Goal: Information Seeking & Learning: Learn about a topic

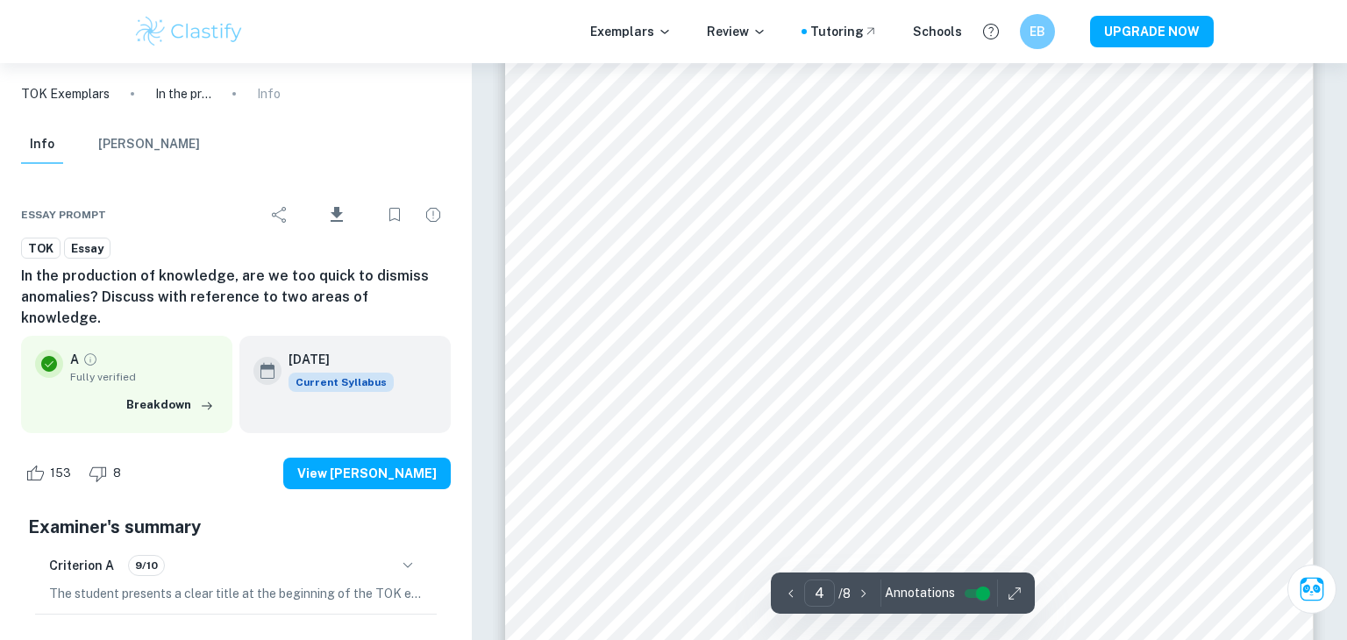
scroll to position [3580, 0]
type input "5"
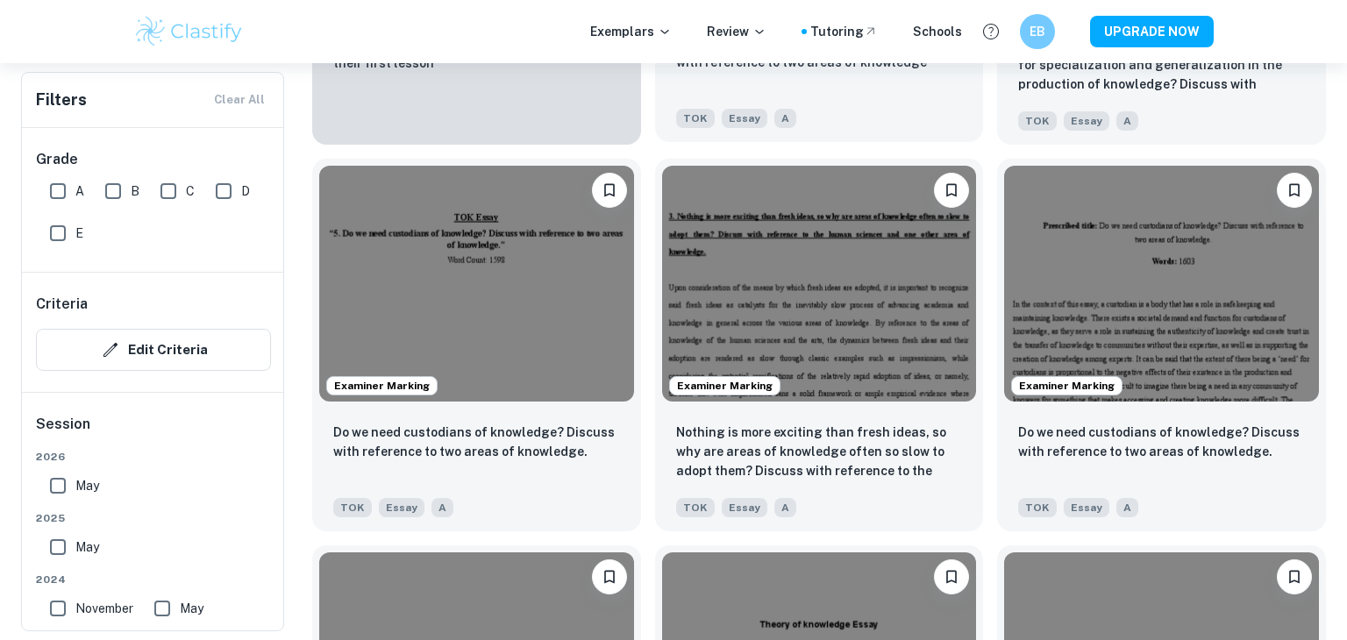
scroll to position [1640, 0]
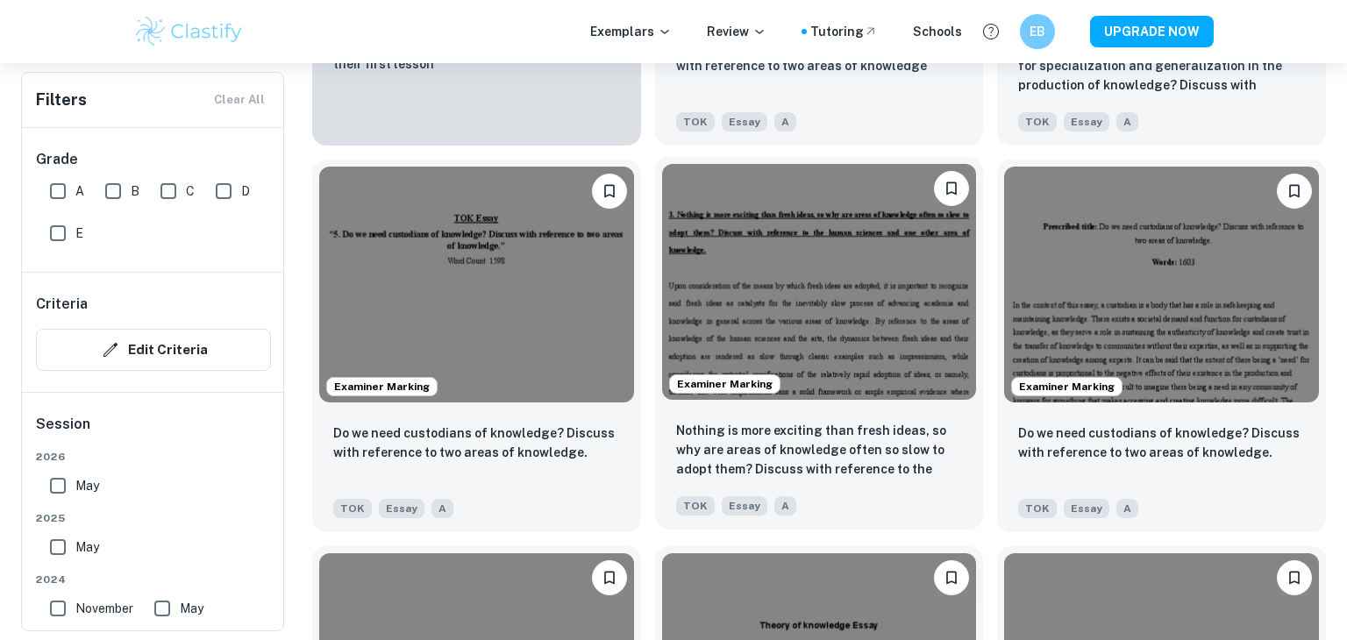
click at [853, 306] on img at bounding box center [819, 282] width 315 height 236
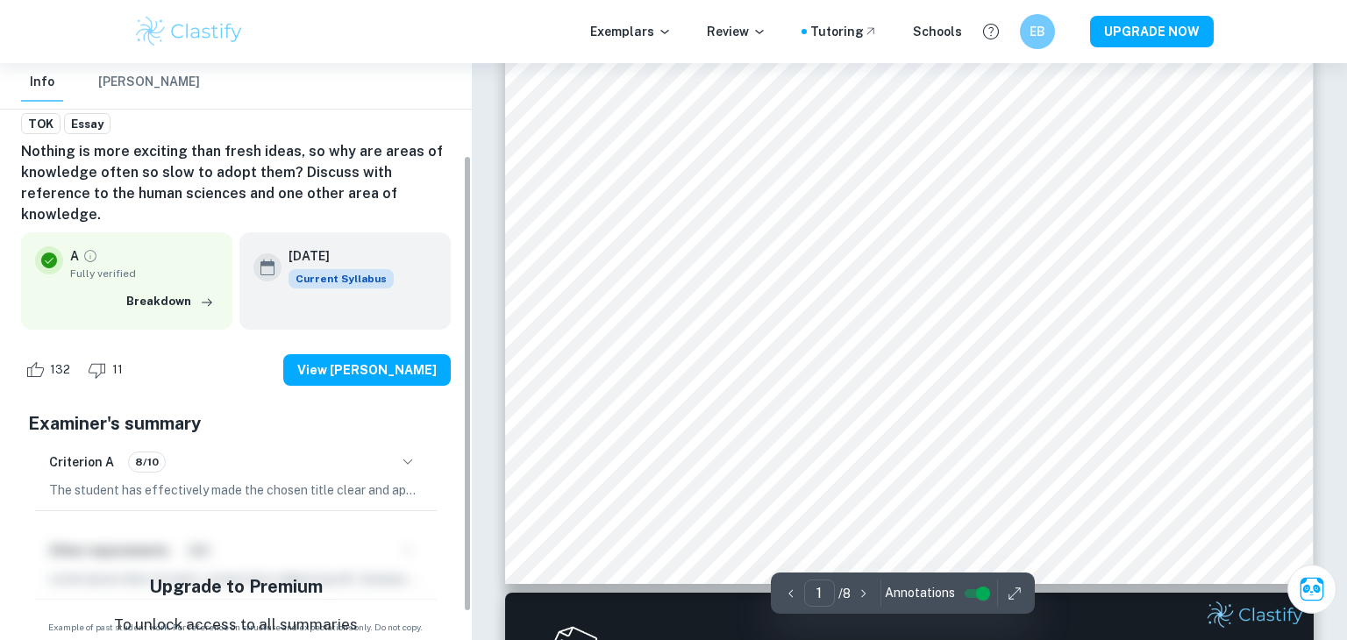
scroll to position [151, 0]
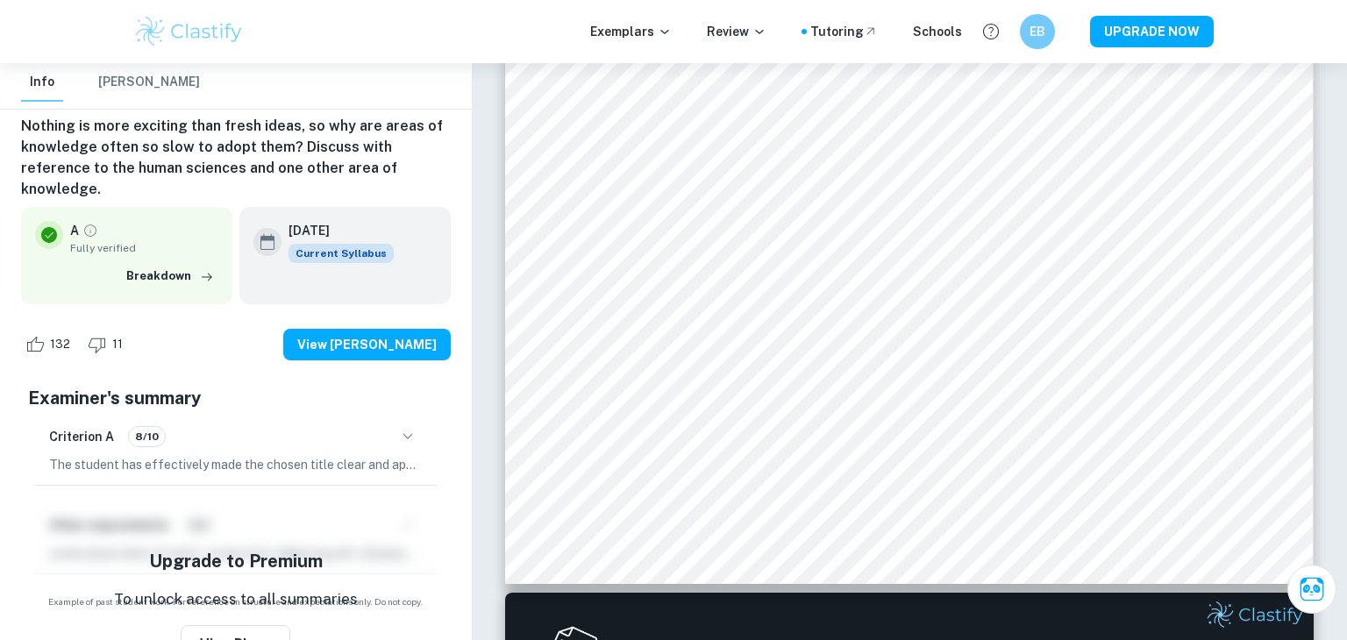
click at [352, 455] on p "The student has effectively made the chosen title clear and apparent in the sub…" at bounding box center [235, 464] width 373 height 19
click at [408, 426] on icon "button" at bounding box center [407, 436] width 21 height 21
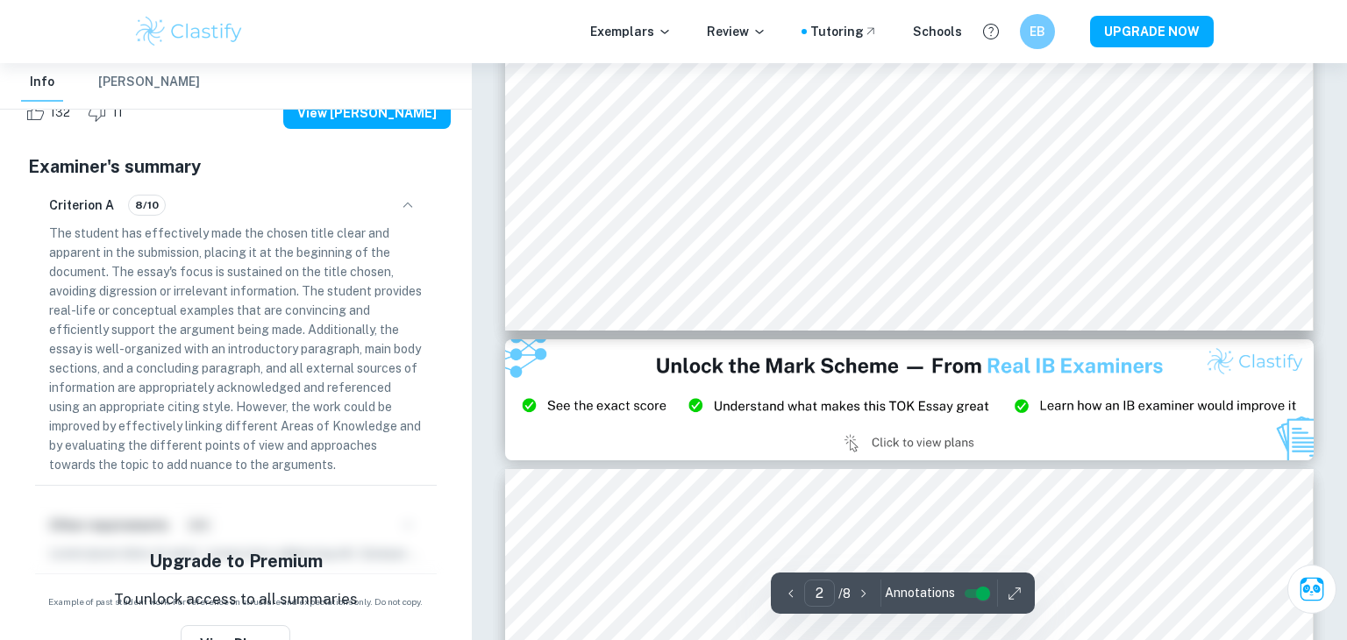
scroll to position [961, 0]
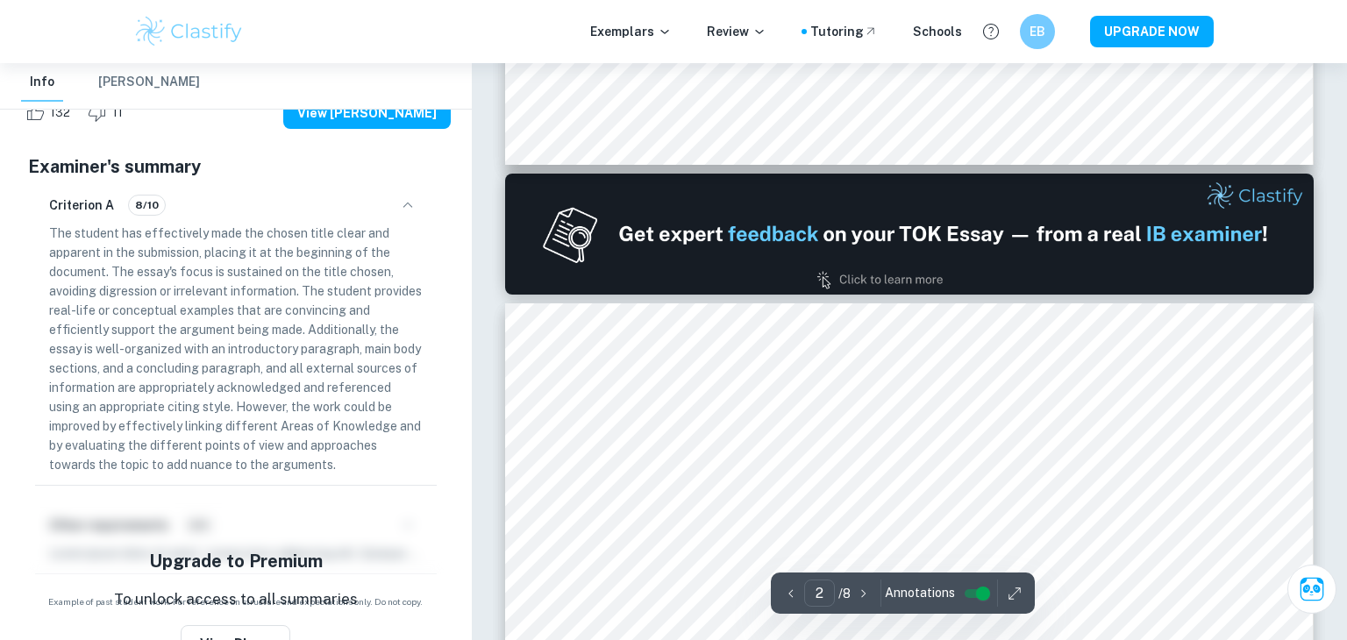
type input "1"
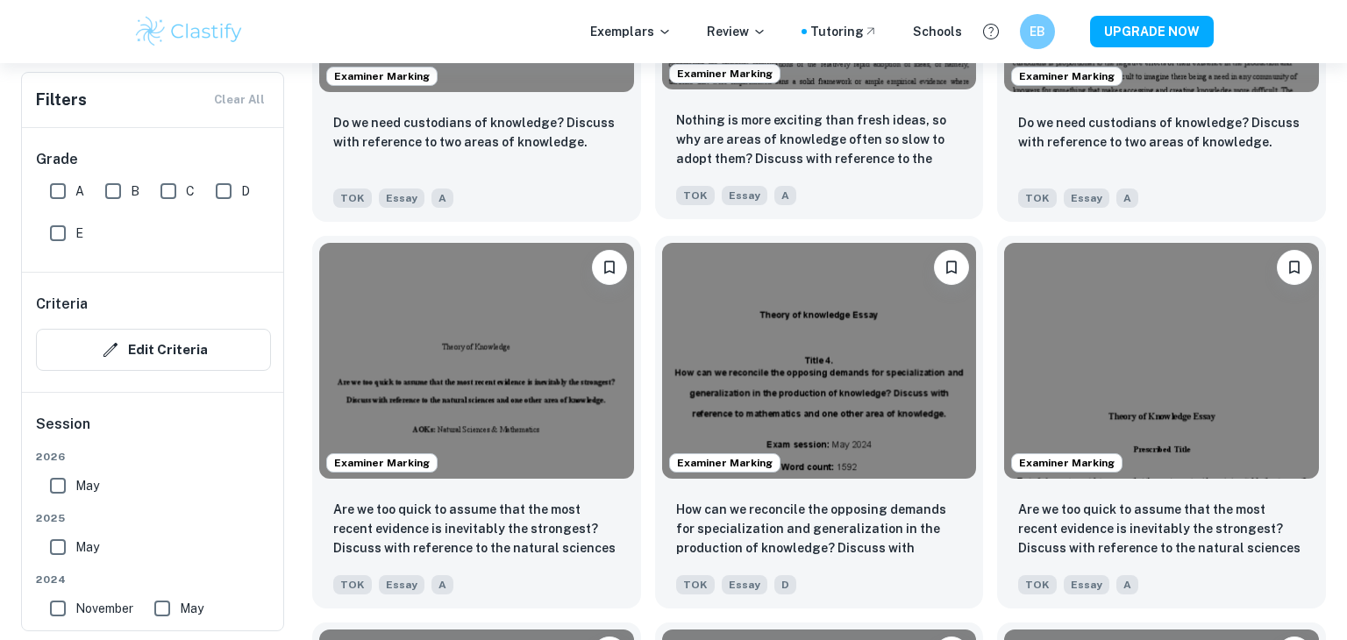
scroll to position [1950, 0]
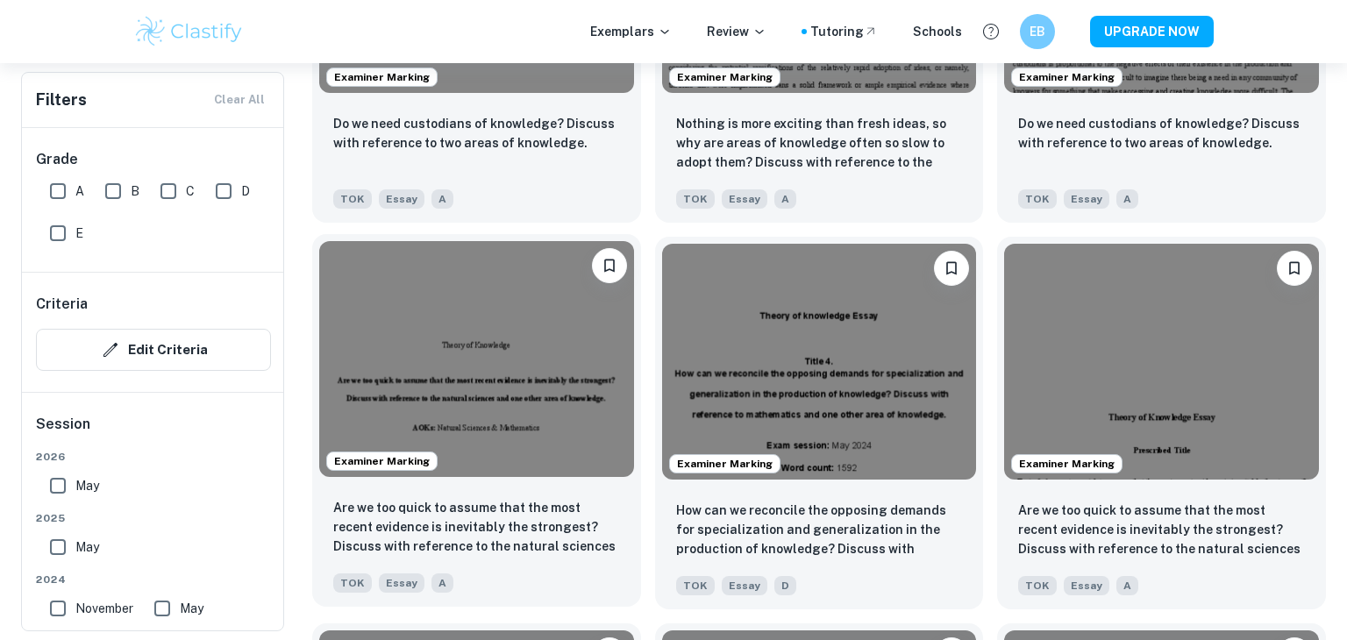
click at [463, 366] on img at bounding box center [476, 359] width 315 height 236
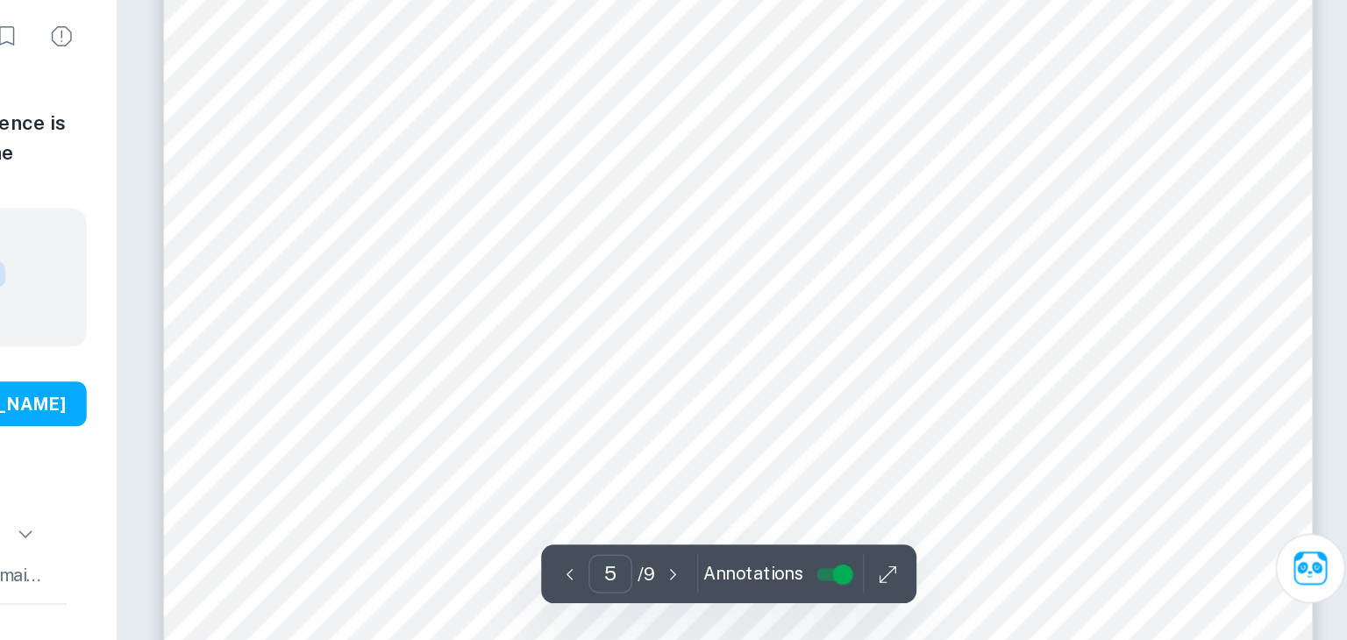
scroll to position [4512, 0]
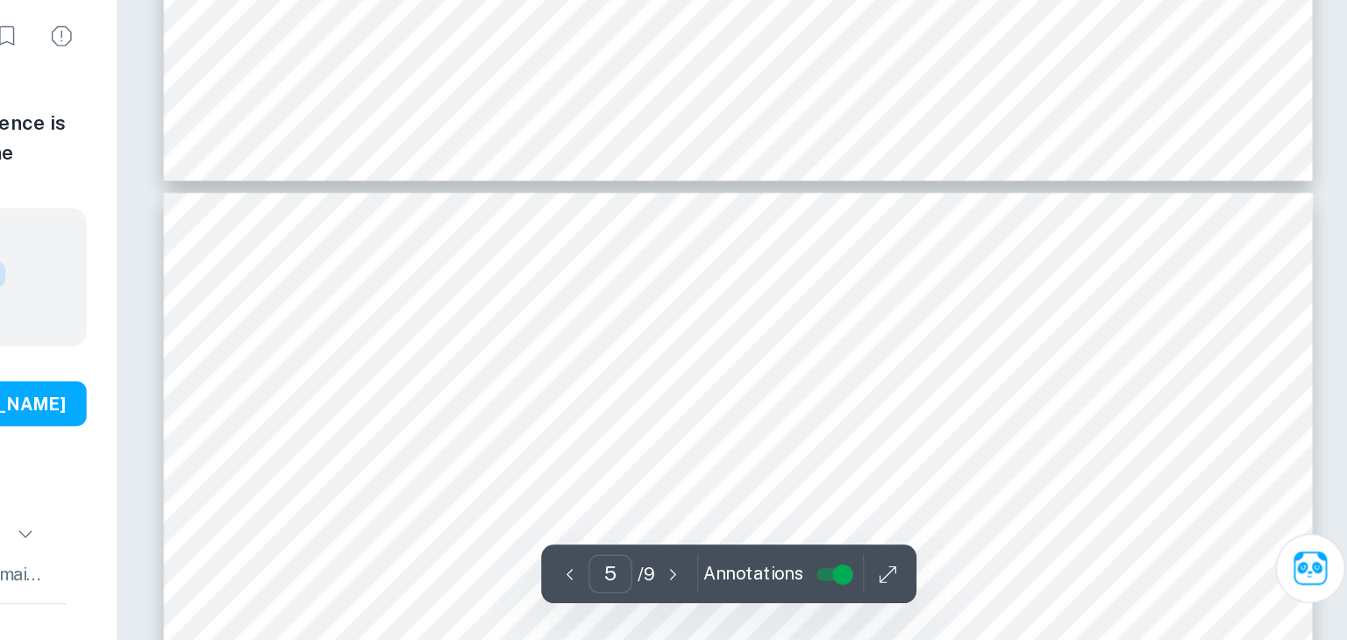
type input "6"
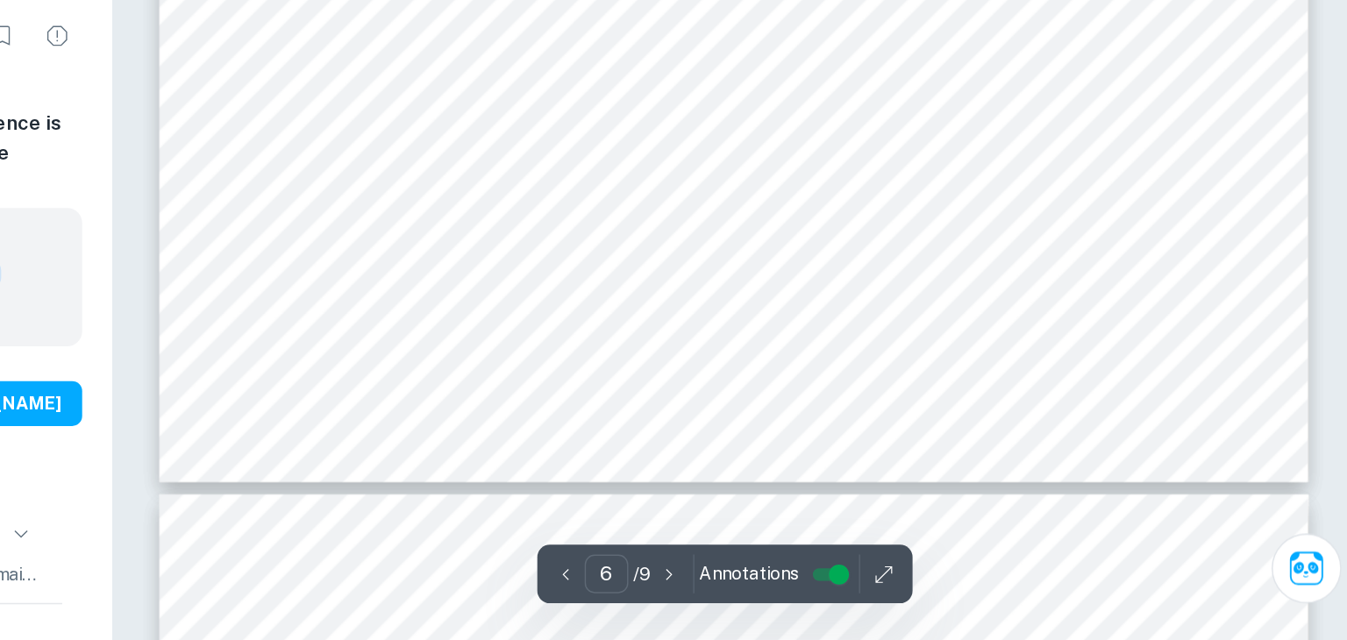
scroll to position [6126, 0]
